Goal: Task Accomplishment & Management: Manage account settings

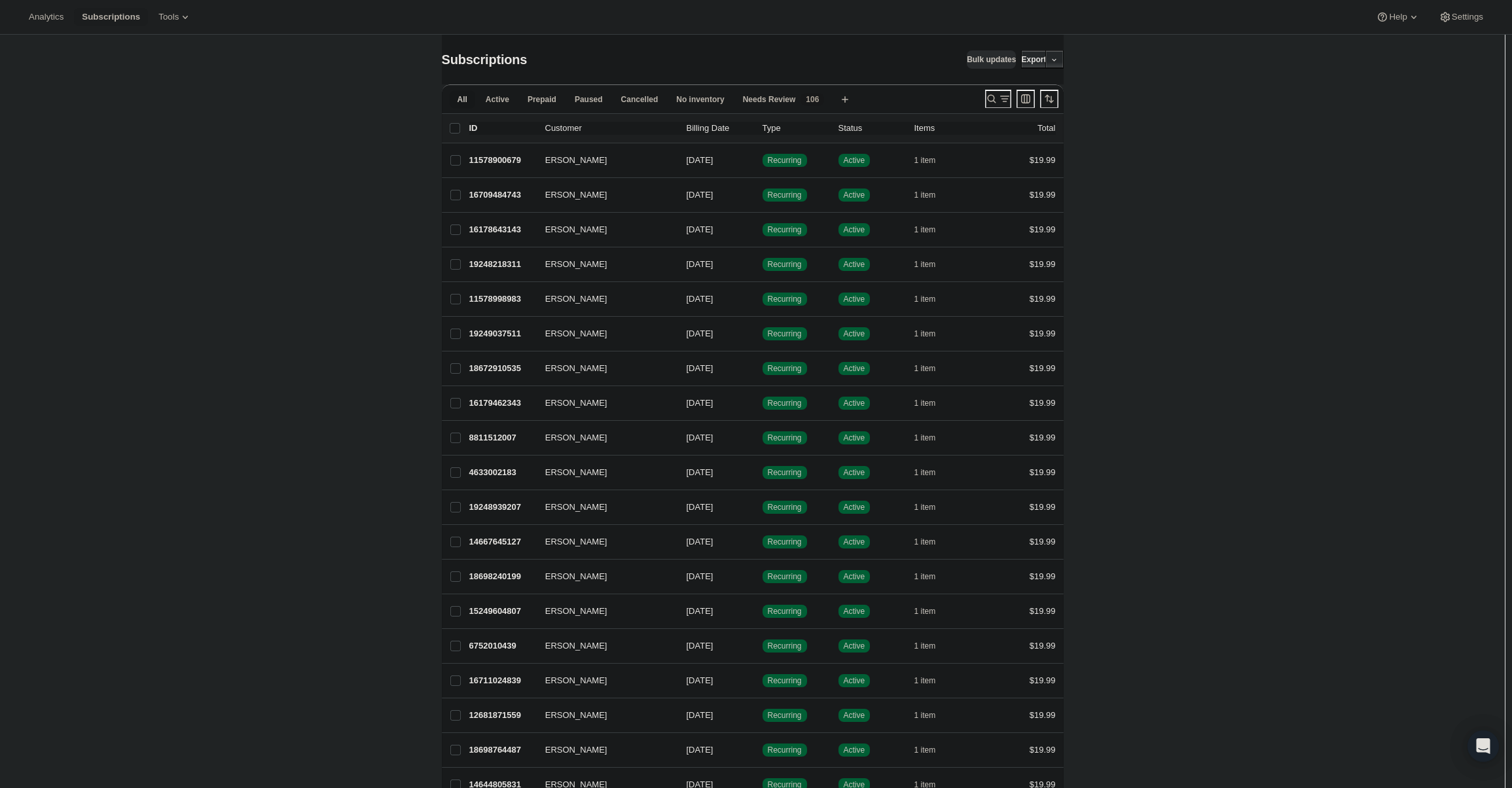
click at [980, 98] on div at bounding box center [1022, 99] width 84 height 27
click at [991, 97] on icon "Search and filter results" at bounding box center [991, 99] width 13 height 13
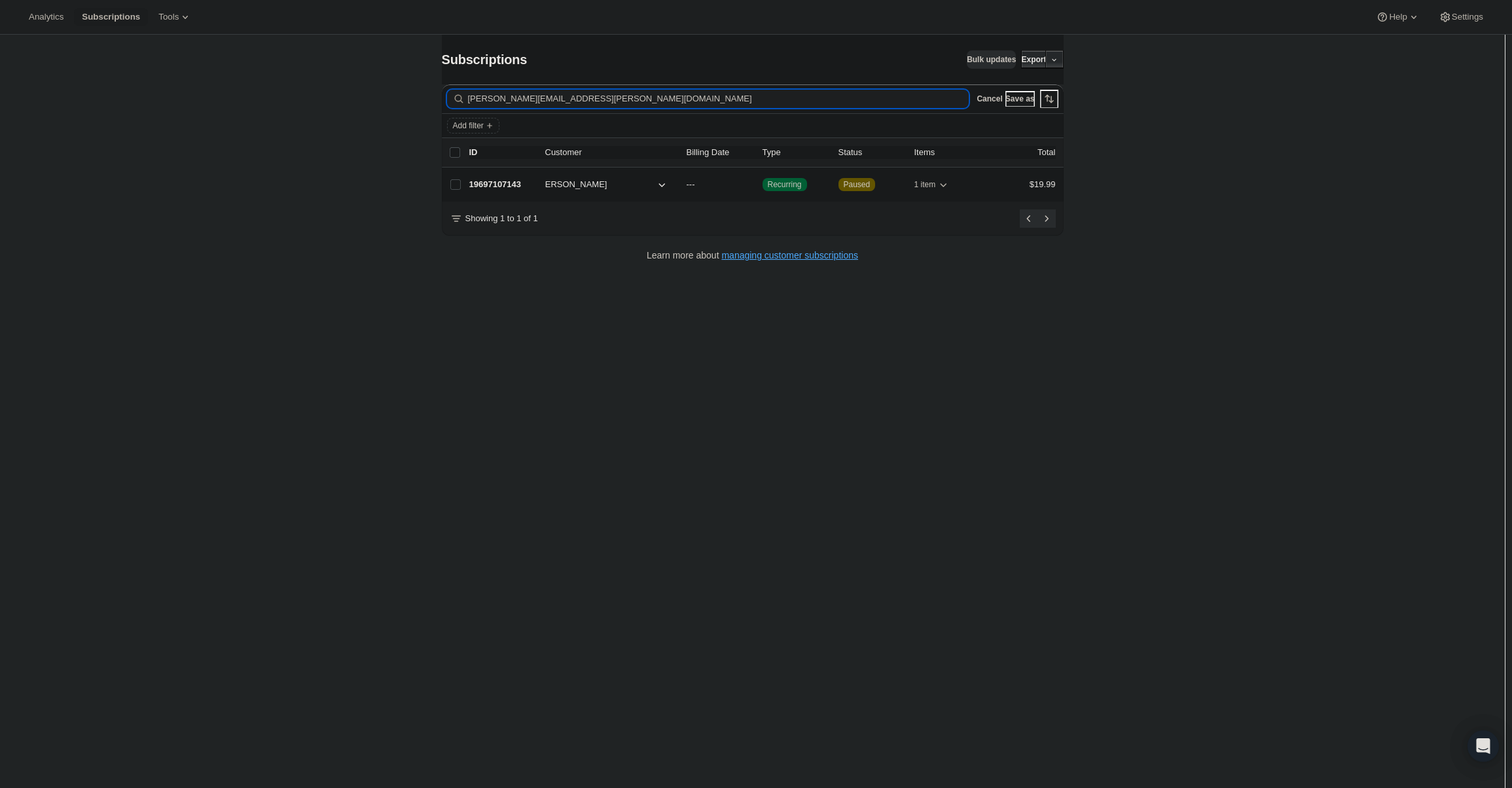
type input "joey.jelinek@gmail.com"
click at [571, 182] on span "[PERSON_NAME]" at bounding box center [573, 184] width 70 height 13
click at [535, 182] on p "19697107143" at bounding box center [502, 184] width 65 height 13
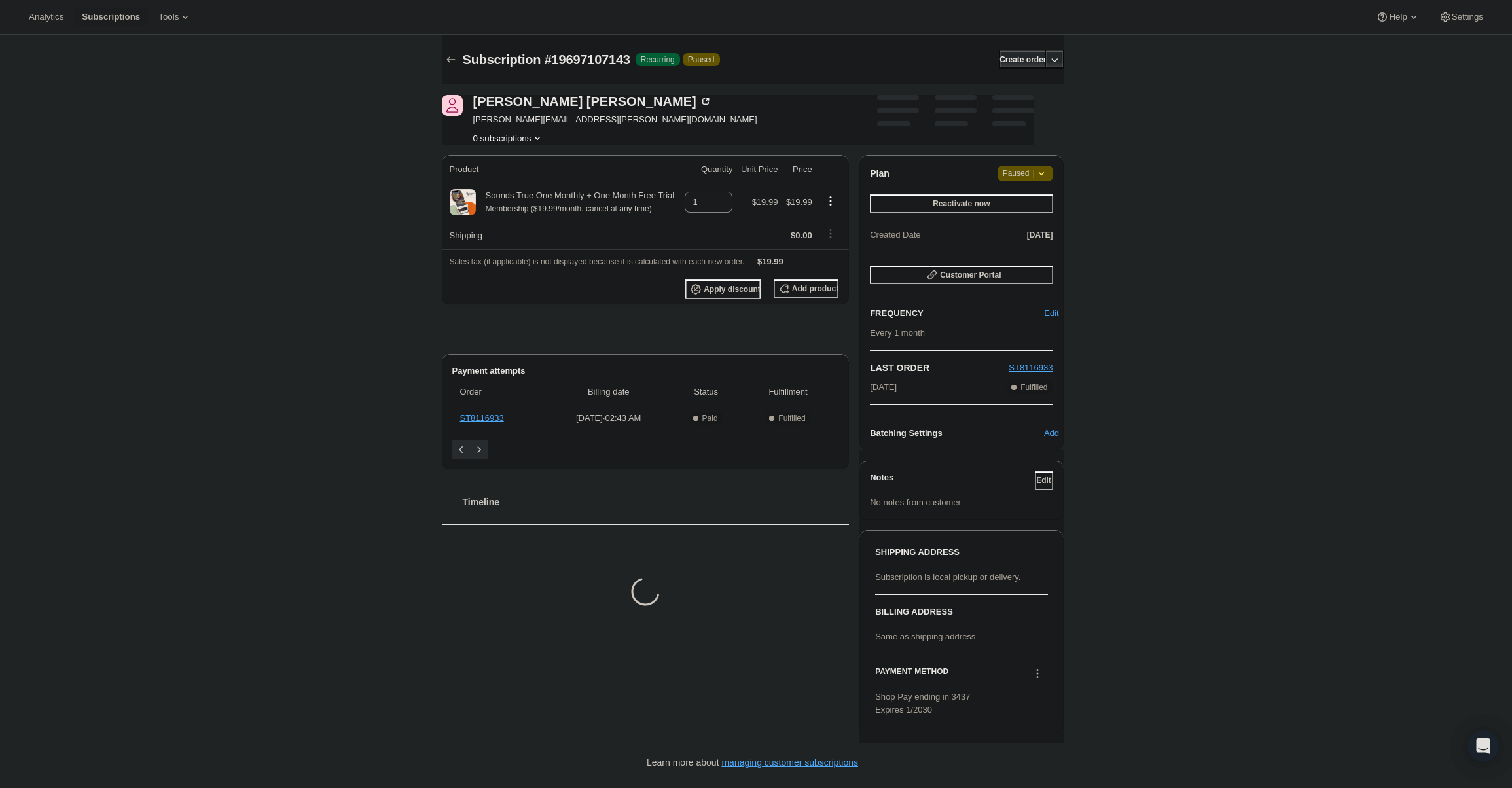
click at [1048, 172] on icon at bounding box center [1041, 173] width 13 height 13
click at [1044, 203] on span "Cancel subscription" at bounding box center [1030, 199] width 74 height 9
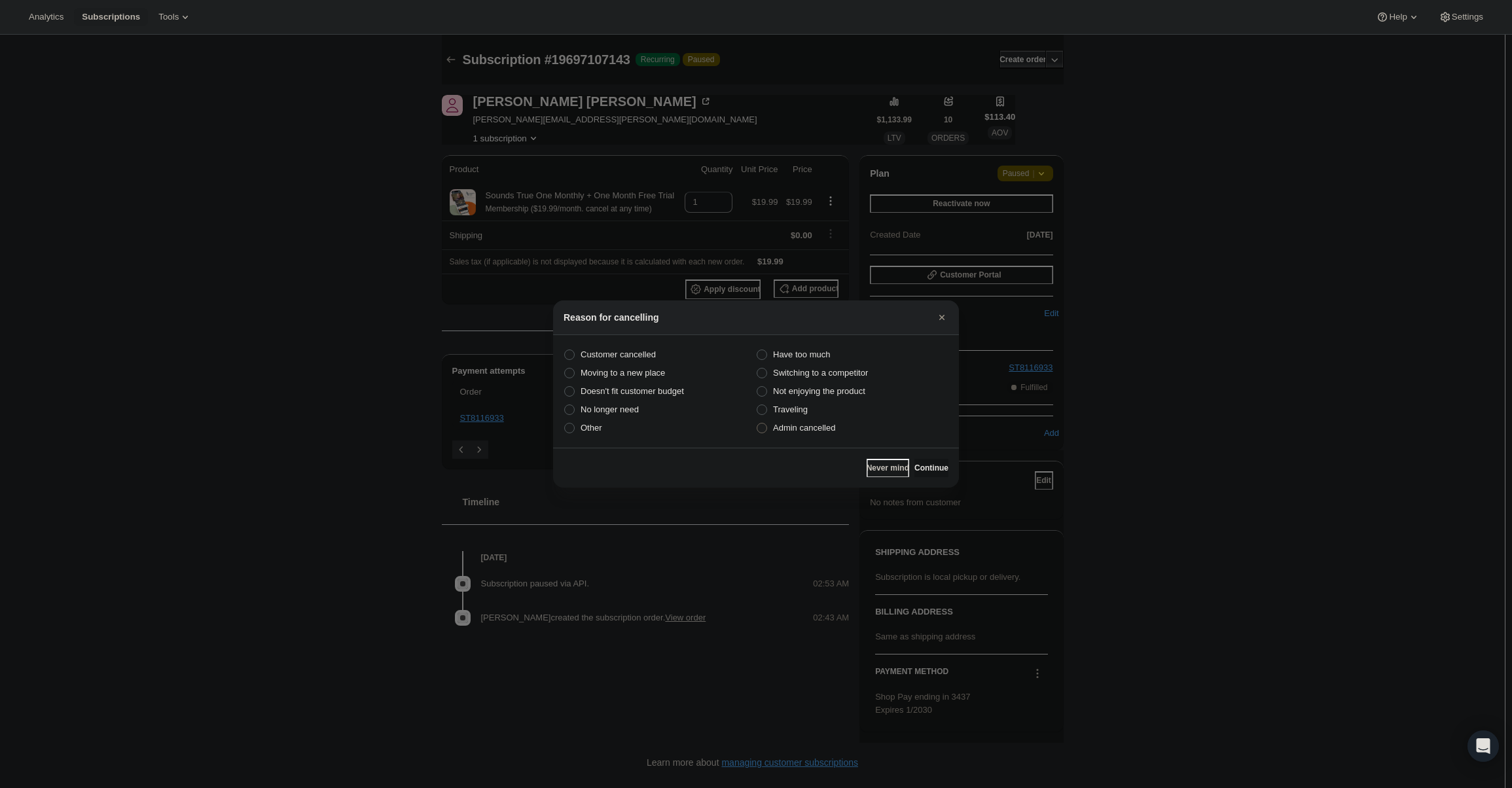
click at [822, 427] on span "Admin cancelled" at bounding box center [804, 427] width 63 height 9
click at [757, 424] on input "Admin cancelled" at bounding box center [756, 423] width 1 height 1
radio input "true"
click at [922, 466] on span "Continue" at bounding box center [931, 468] width 34 height 10
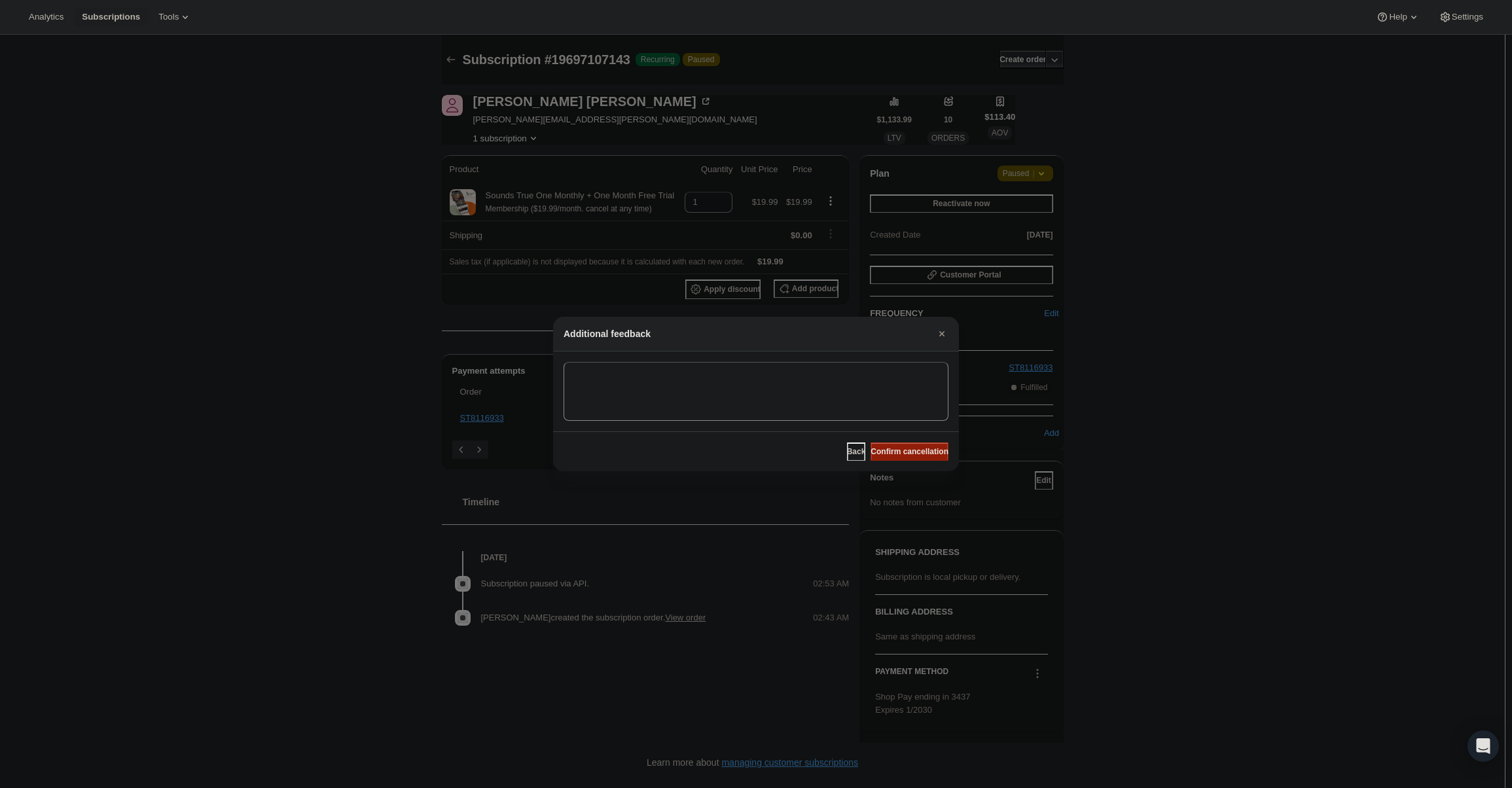
click at [922, 456] on span "Confirm cancellation" at bounding box center [909, 452] width 78 height 10
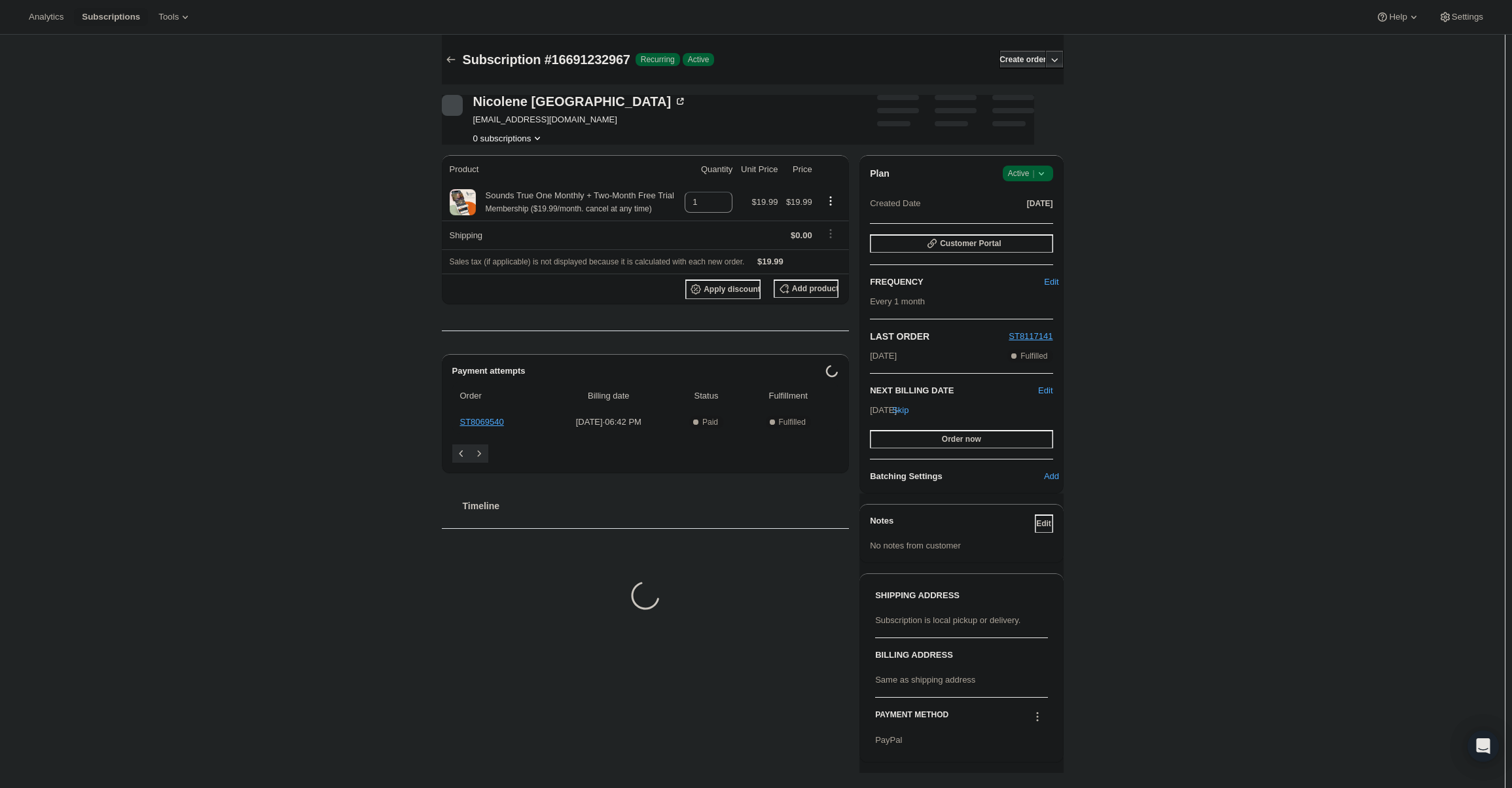
click at [1034, 171] on span "|" at bounding box center [1033, 173] width 2 height 10
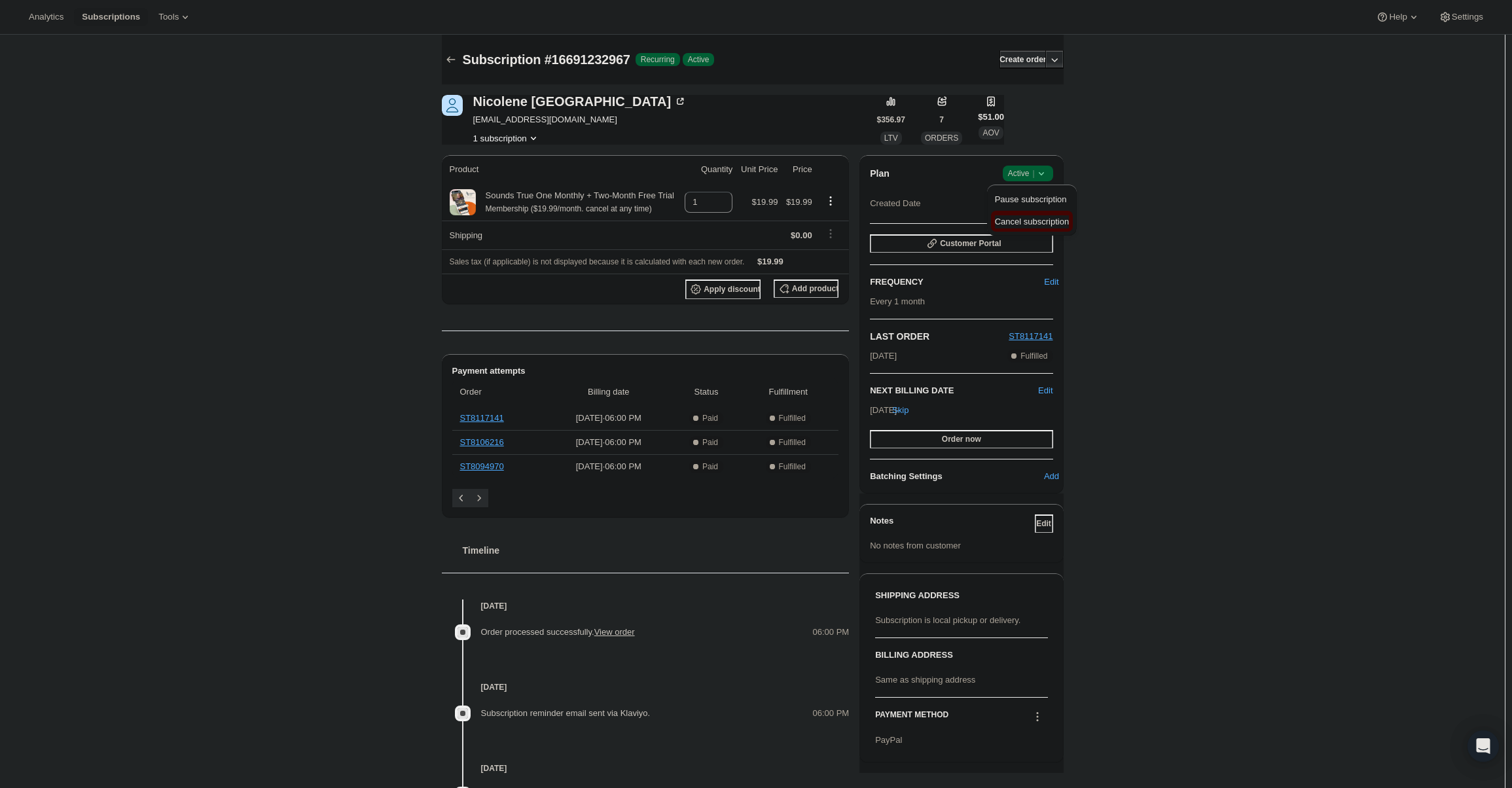
click at [1037, 226] on span "Cancel subscription" at bounding box center [1032, 221] width 74 height 9
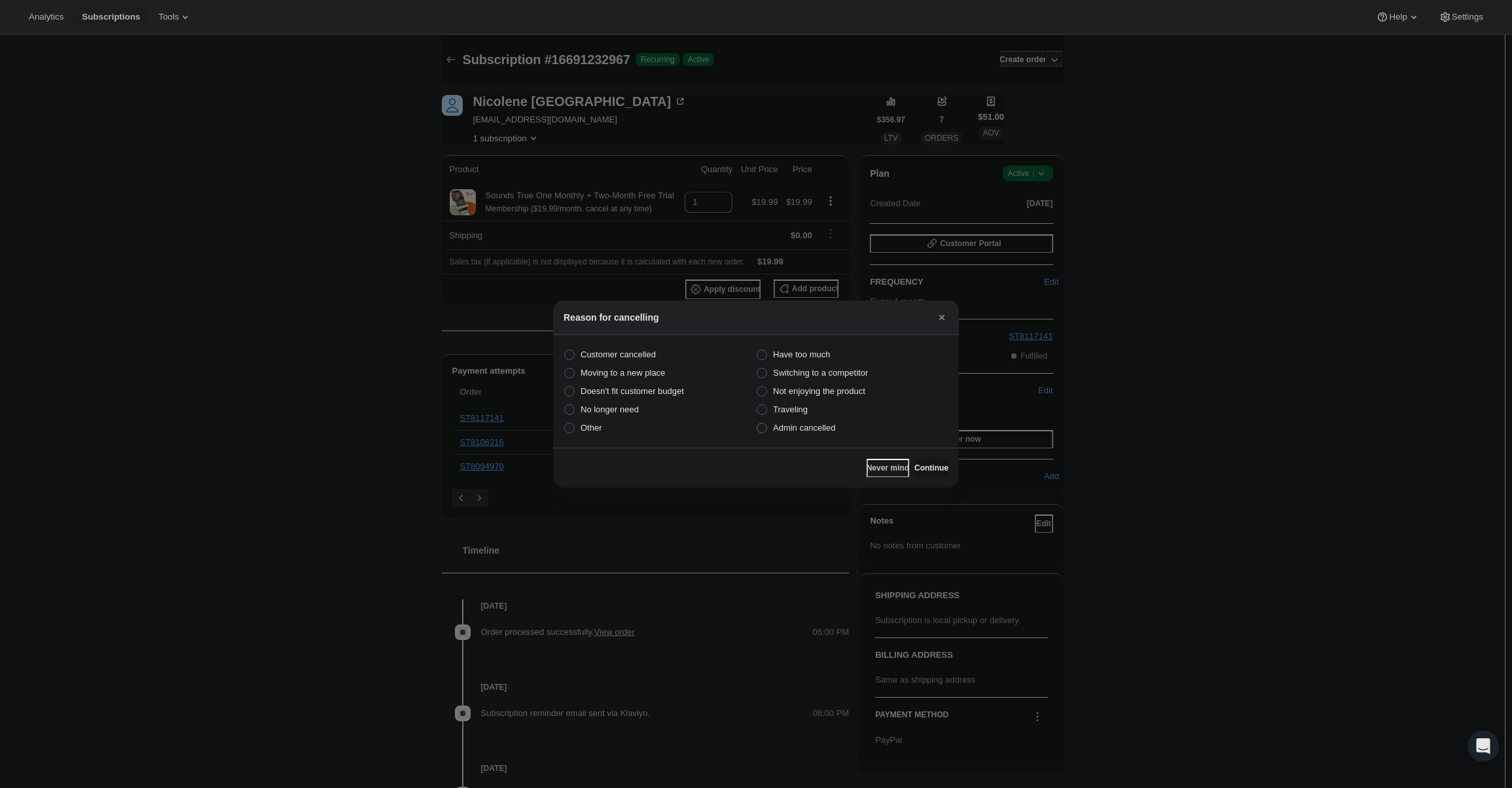
click at [799, 431] on span "Admin cancelled" at bounding box center [804, 427] width 63 height 9
click at [757, 424] on input "Admin cancelled" at bounding box center [756, 423] width 1 height 1
radio input "true"
click at [918, 466] on span "Continue" at bounding box center [931, 468] width 34 height 10
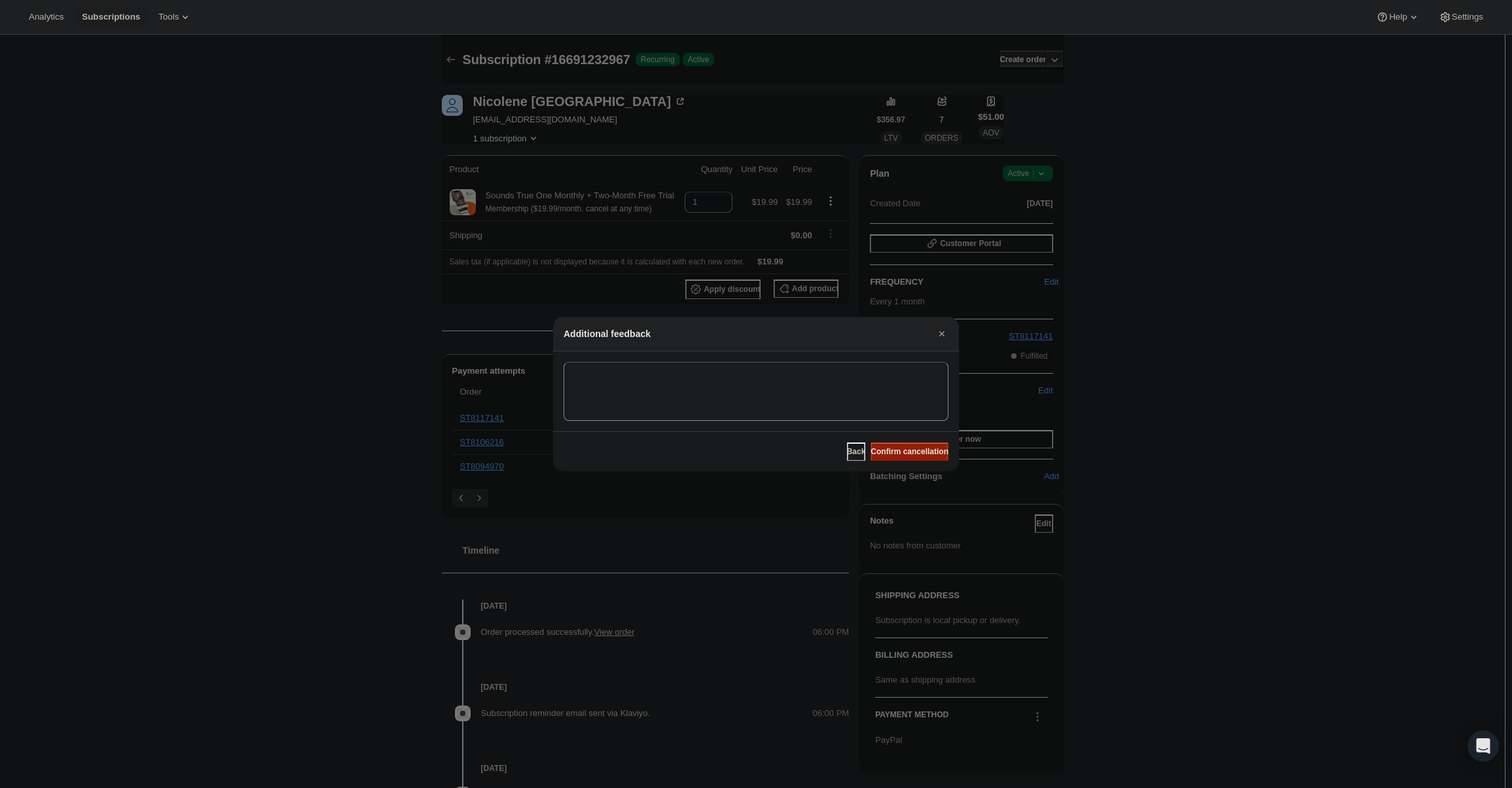
click at [920, 460] on button "Confirm cancellation" at bounding box center [909, 451] width 78 height 18
